Goal: Task Accomplishment & Management: Complete application form

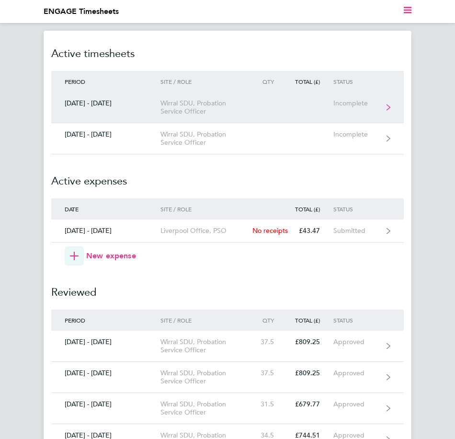
click at [353, 103] on div "Incomplete" at bounding box center [358, 103] width 49 height 8
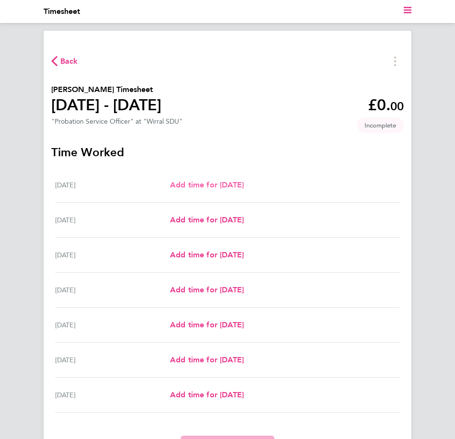
click at [205, 184] on span "Add time for [DATE]" at bounding box center [207, 184] width 74 height 9
select select "30"
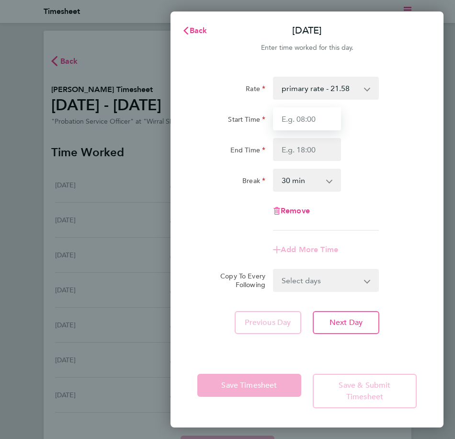
click at [306, 121] on input "Start Time" at bounding box center [307, 118] width 68 height 23
type input "09:00"
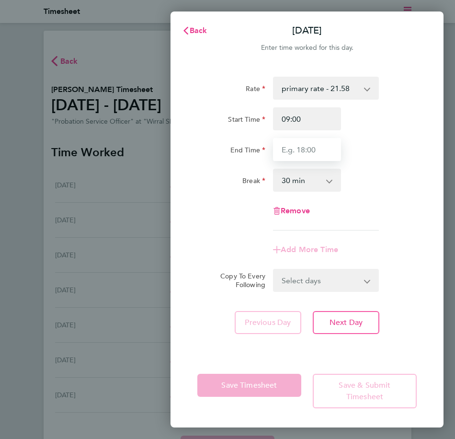
click at [312, 147] on input "End Time" at bounding box center [307, 149] width 68 height 23
type input "17:00"
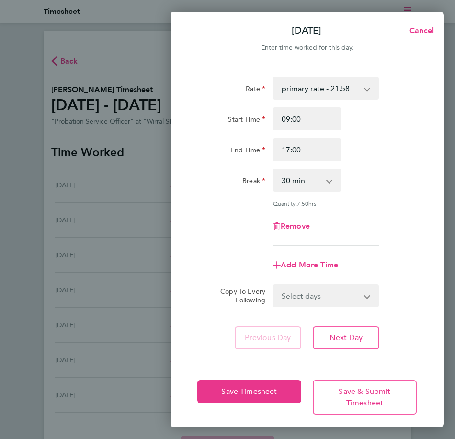
click at [331, 178] on app-icon-cross-button at bounding box center [335, 180] width 12 height 21
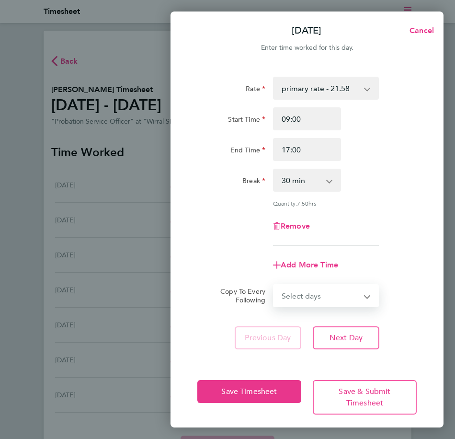
click at [321, 294] on select "Select days Day Weekday (Mon-Fri) Weekend (Sat-Sun) [DATE] [DATE] [DATE] [DATE]…" at bounding box center [320, 295] width 93 height 21
select select "WEEKDAY"
click at [274, 285] on select "Select days Day Weekday (Mon-Fri) Weekend (Sat-Sun) [DATE] [DATE] [DATE] [DATE]…" at bounding box center [320, 295] width 93 height 21
select select "[DATE]"
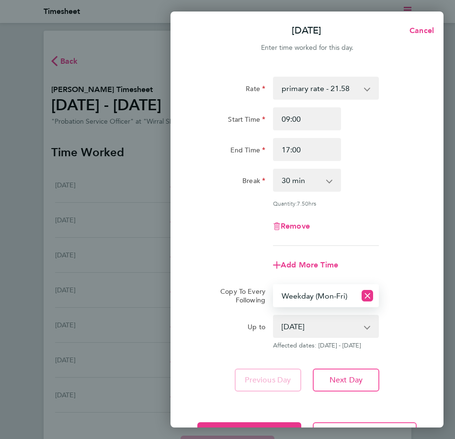
click at [219, 269] on div "Add More Time" at bounding box center [307, 265] width 227 height 23
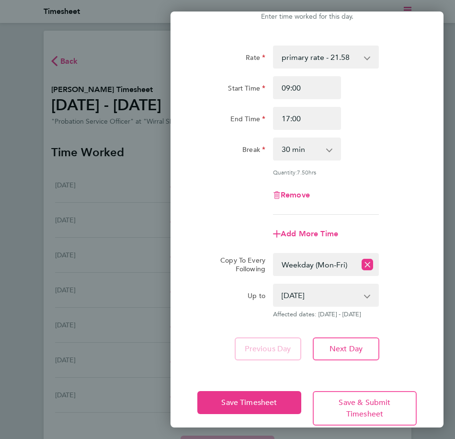
scroll to position [47, 0]
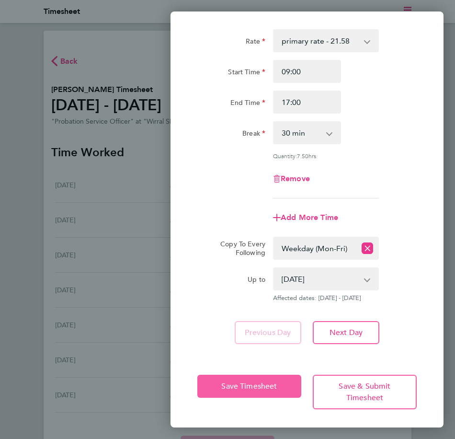
click at [230, 387] on span "Save Timesheet" at bounding box center [249, 386] width 56 height 10
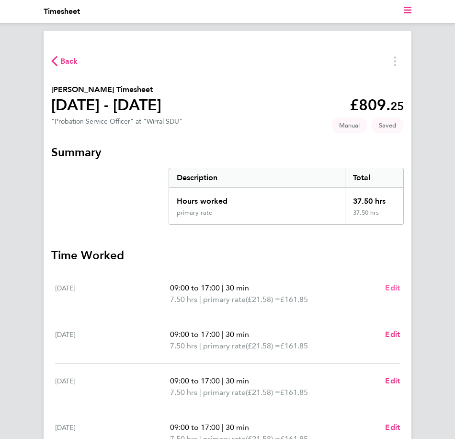
click at [393, 287] on span "Edit" at bounding box center [392, 287] width 15 height 9
select select "30"
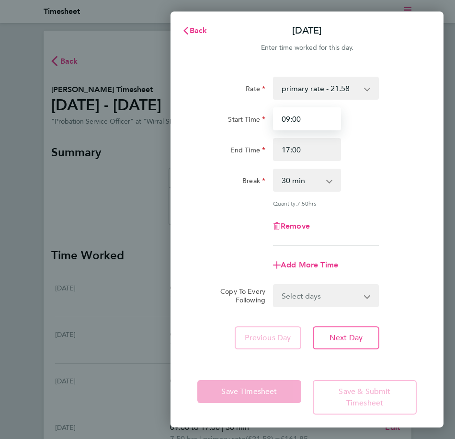
drag, startPoint x: 309, startPoint y: 118, endPoint x: 241, endPoint y: 116, distance: 68.1
click at [241, 116] on div "Start Time 09:00" at bounding box center [307, 118] width 227 height 23
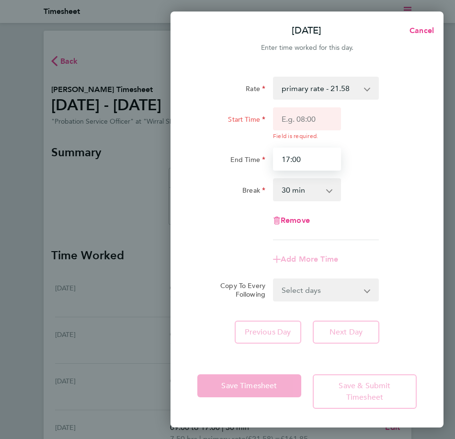
drag, startPoint x: 295, startPoint y: 152, endPoint x: 247, endPoint y: 151, distance: 47.5
click at [247, 151] on div "End Time 17:00" at bounding box center [307, 159] width 227 height 23
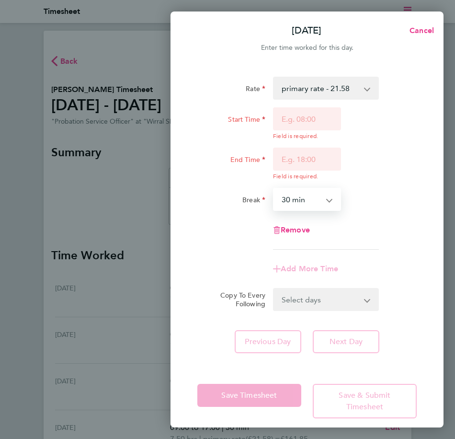
click at [320, 193] on select "0 min 15 min 30 min 45 min 60 min 75 min 90 min" at bounding box center [301, 199] width 55 height 21
select select "0"
click at [274, 189] on select "0 min 15 min 30 min 45 min 60 min 75 min 90 min" at bounding box center [301, 199] width 55 height 21
click at [380, 236] on div "Remove" at bounding box center [307, 230] width 227 height 23
click at [416, 291] on div "Copy To Every Following Select days Day Weekday (Mon-Fri) Weekend (Sat-Sun) [DA…" at bounding box center [307, 299] width 227 height 23
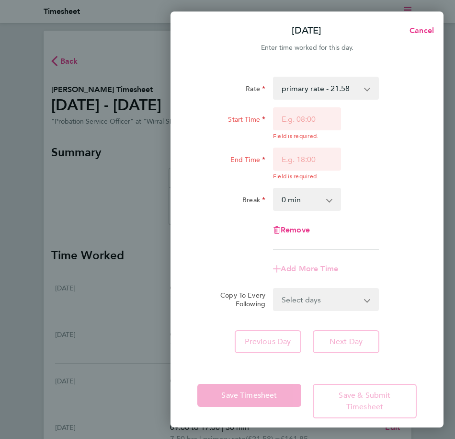
click at [195, 259] on div "Add More Time" at bounding box center [307, 268] width 227 height 23
click at [299, 230] on span "Remove" at bounding box center [295, 229] width 29 height 9
select select "null"
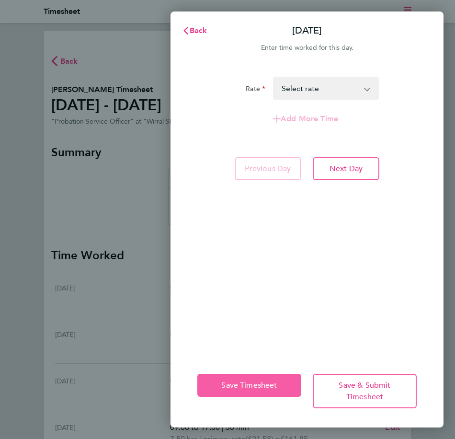
click at [267, 384] on span "Save Timesheet" at bounding box center [249, 386] width 56 height 10
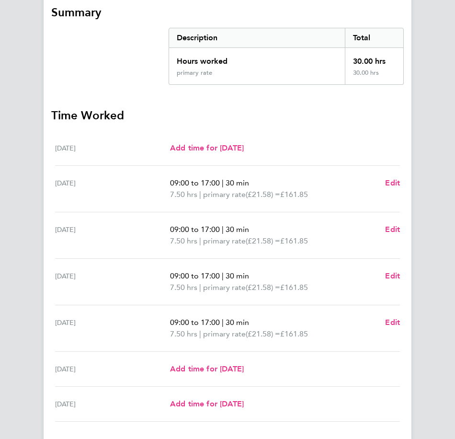
scroll to position [144, 0]
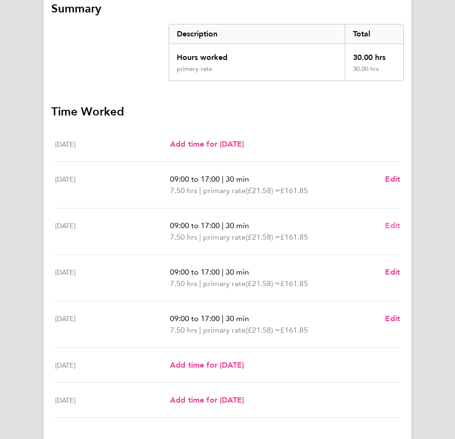
click at [391, 224] on span "Edit" at bounding box center [392, 225] width 15 height 9
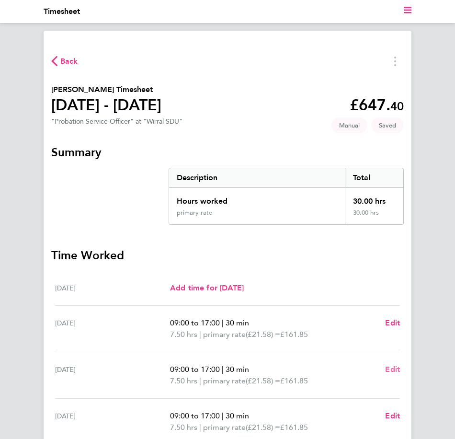
select select "30"
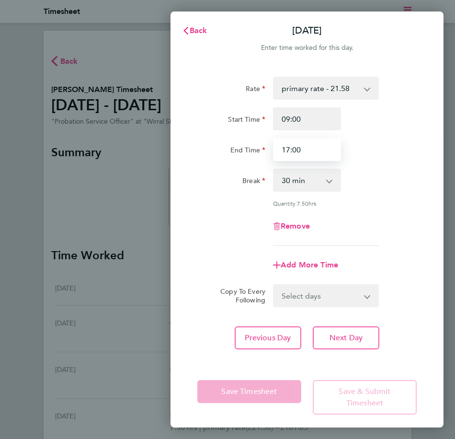
drag, startPoint x: 304, startPoint y: 147, endPoint x: 272, endPoint y: 148, distance: 32.1
click at [272, 148] on div "17:00" at bounding box center [307, 149] width 76 height 23
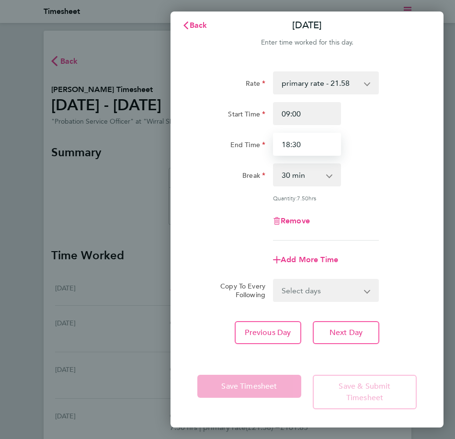
type input "18:30"
click at [381, 335] on div "Previous Day Next Day" at bounding box center [307, 332] width 220 height 23
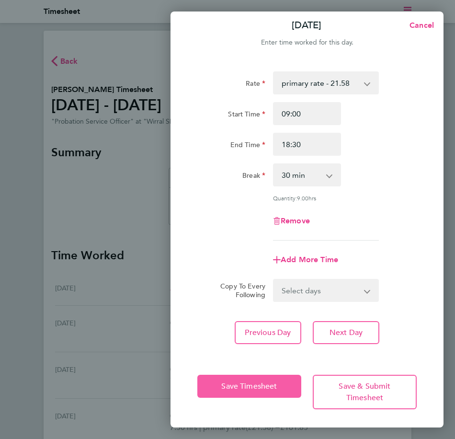
click at [257, 387] on span "Save Timesheet" at bounding box center [249, 386] width 56 height 10
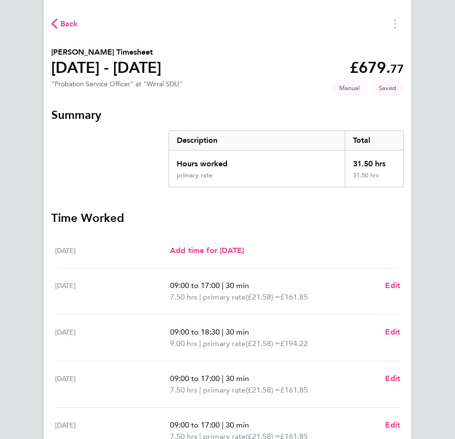
scroll to position [96, 0]
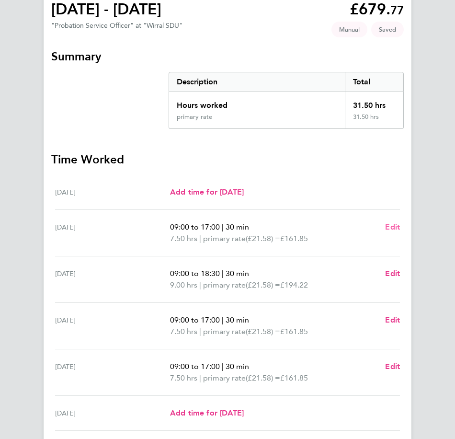
click at [391, 224] on span "Edit" at bounding box center [392, 226] width 15 height 9
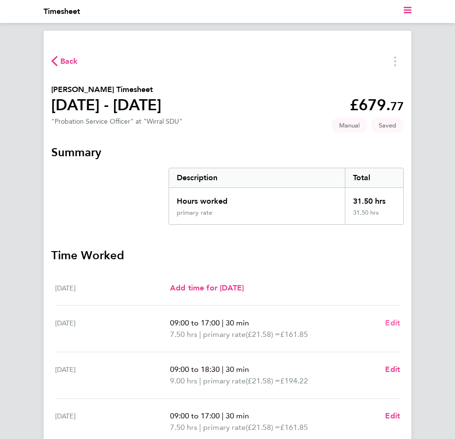
select select "30"
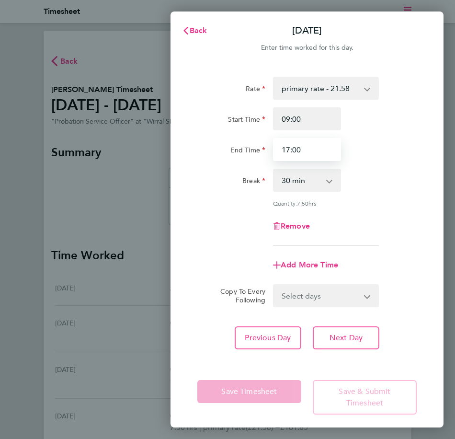
drag, startPoint x: 309, startPoint y: 147, endPoint x: 315, endPoint y: 140, distance: 9.5
click at [277, 149] on input "17:00" at bounding box center [307, 149] width 68 height 23
type input "18:30"
click at [269, 361] on div "Save Timesheet Save & Submit Timesheet" at bounding box center [307, 397] width 273 height 73
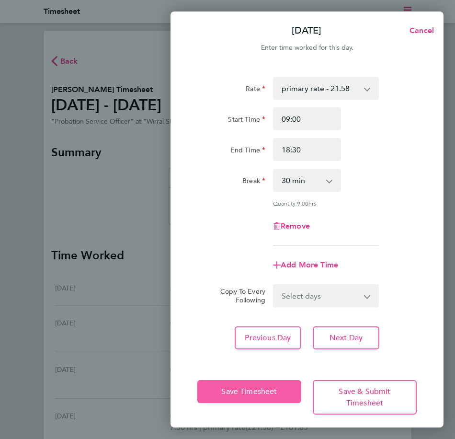
click at [243, 392] on span "Save Timesheet" at bounding box center [249, 392] width 56 height 10
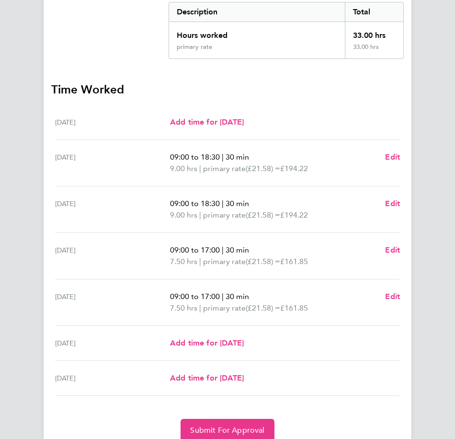
scroll to position [207, 0]
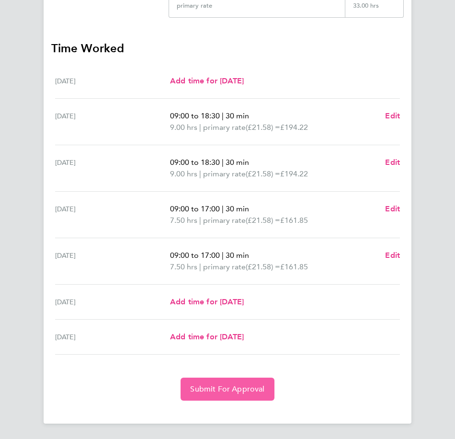
click at [242, 384] on button "Submit For Approval" at bounding box center [227, 389] width 93 height 23
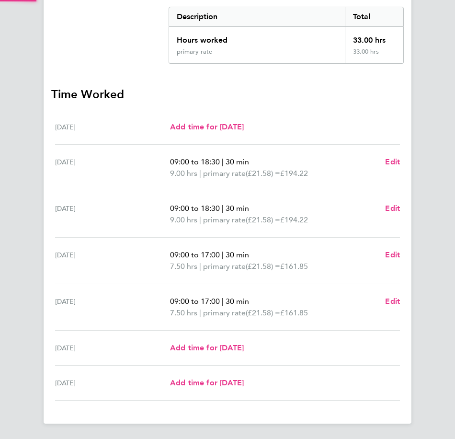
scroll to position [161, 0]
